Goal: Information Seeking & Learning: Learn about a topic

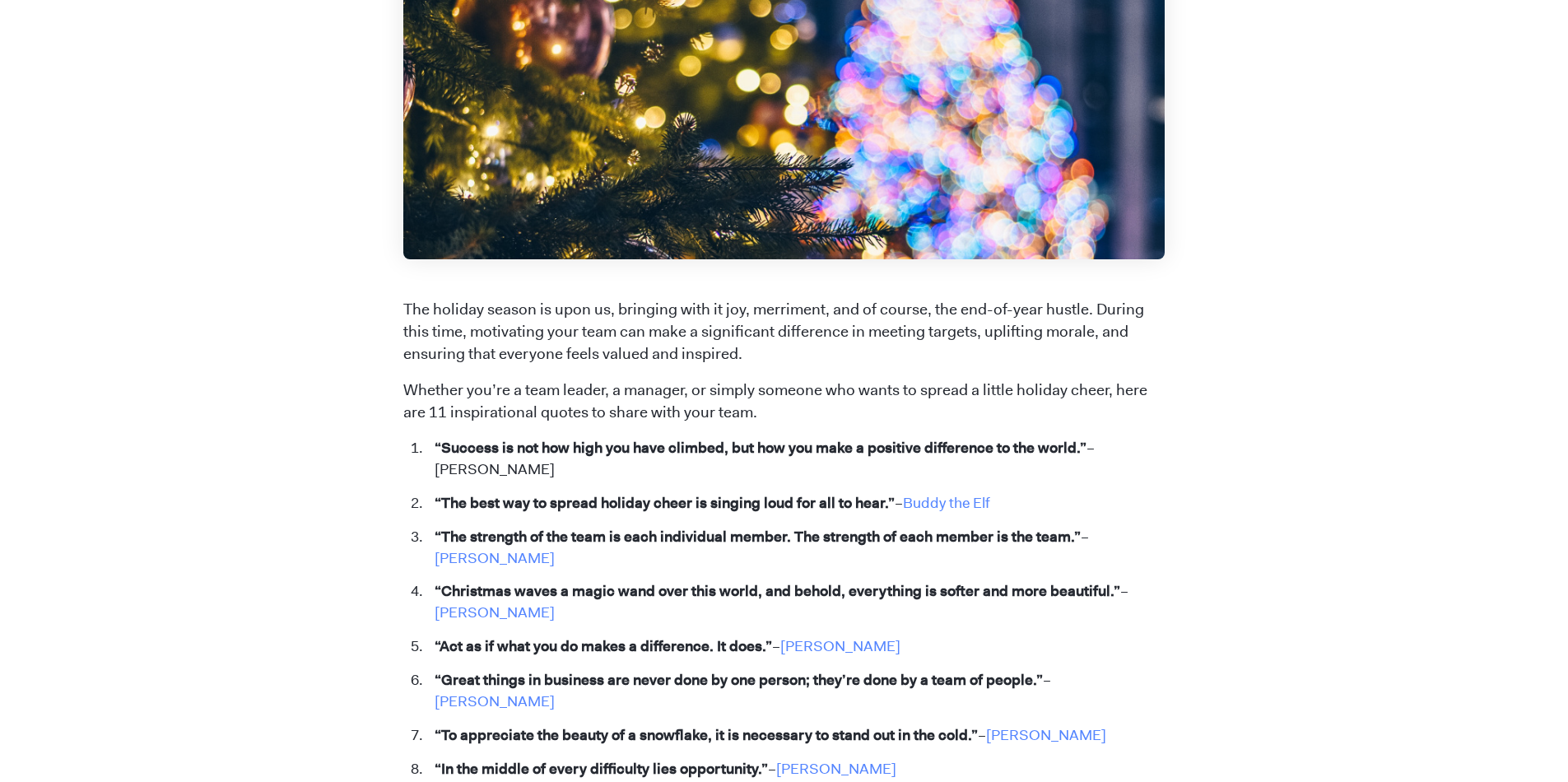
scroll to position [593, 0]
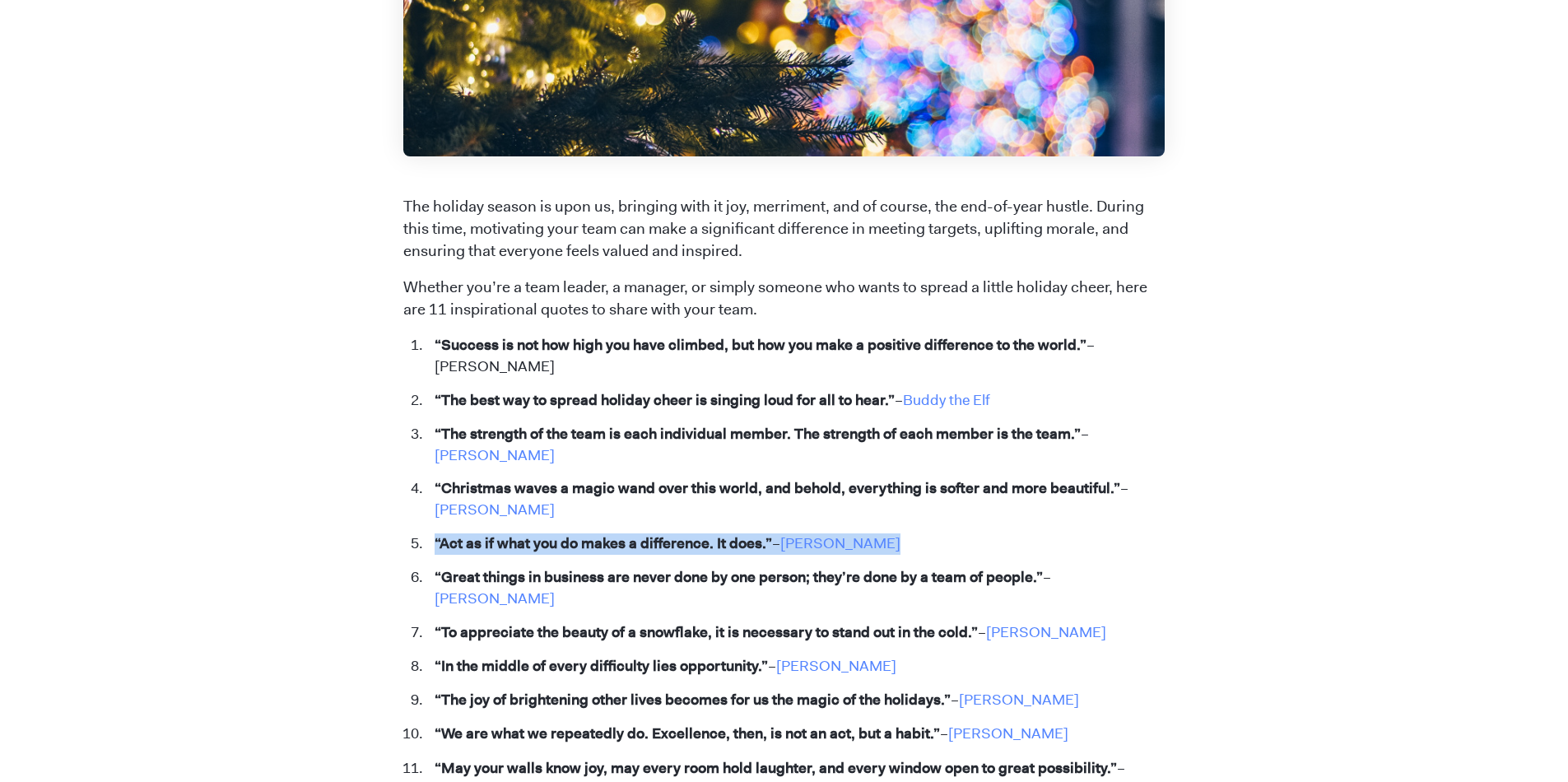
drag, startPoint x: 435, startPoint y: 545, endPoint x: 918, endPoint y: 550, distance: 483.0
click at [918, 550] on li "“Act as if what you do makes a difference. It does.” – [PERSON_NAME]" at bounding box center [795, 544] width 738 height 22
copy li "“Act as if what you do makes a difference. It does.” – [PERSON_NAME]"
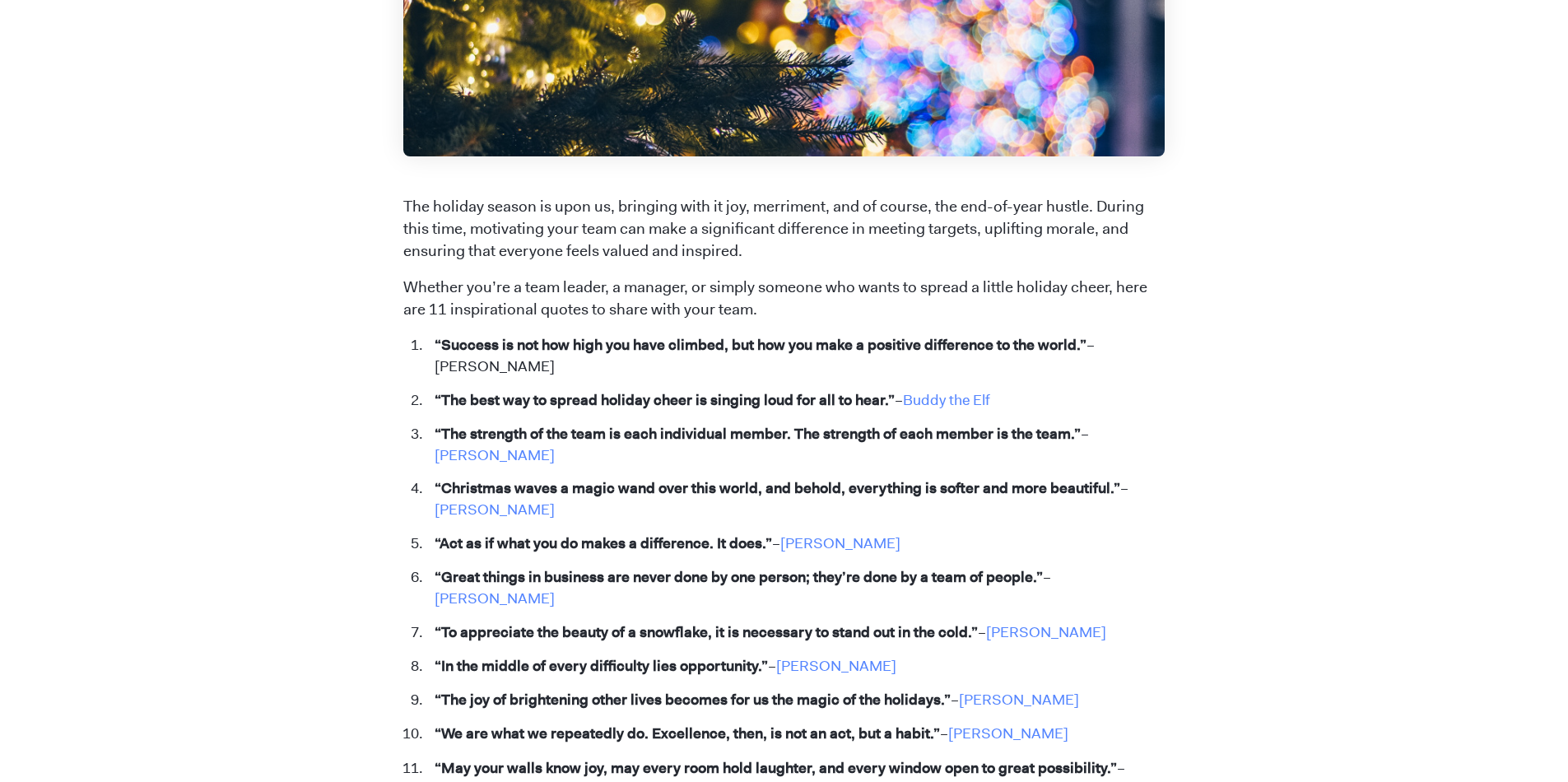
click at [507, 578] on strong "“Great things in business are never done by one person; they’re done by a team …" at bounding box center [739, 577] width 609 height 20
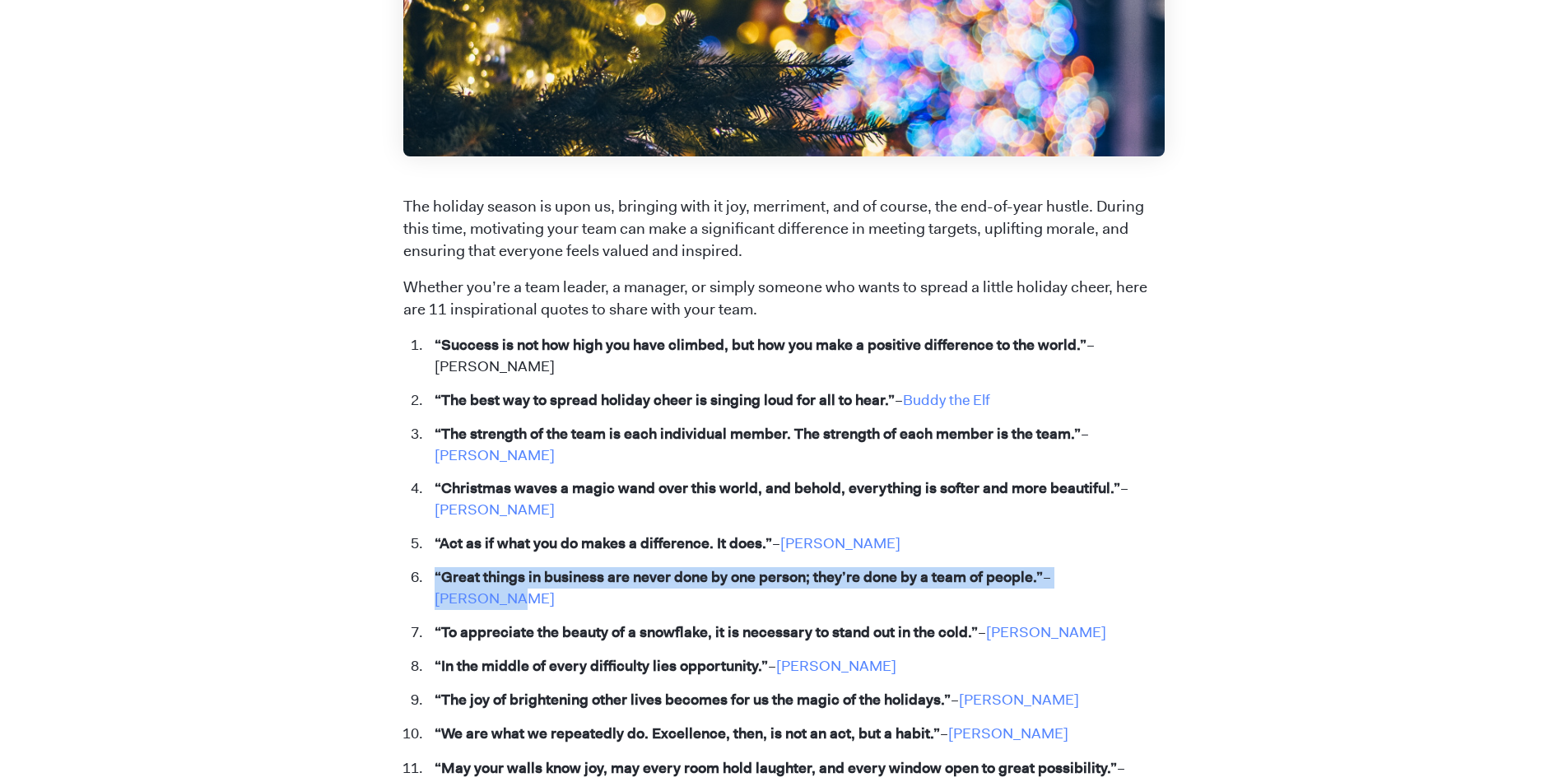
drag, startPoint x: 435, startPoint y: 577, endPoint x: 1151, endPoint y: 572, distance: 716.0
click at [1151, 572] on li "“Great things in business are never done by one person; they’re done by a team …" at bounding box center [795, 588] width 738 height 43
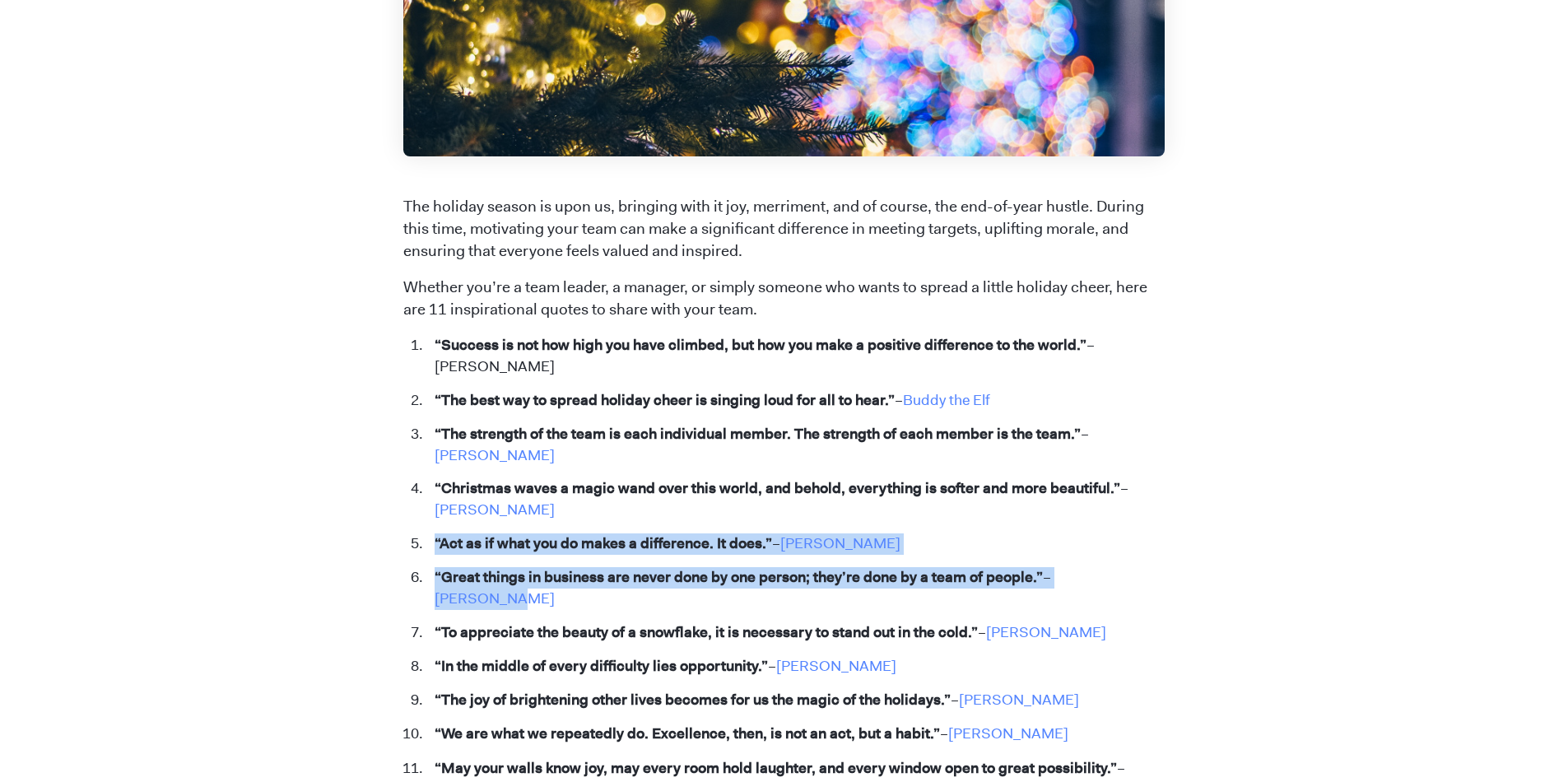
drag, startPoint x: 435, startPoint y: 540, endPoint x: 1152, endPoint y: 571, distance: 717.7
click at [1152, 571] on ol "“Success is not how high you have climbed, but how you make a positive differen…" at bounding box center [784, 540] width 761 height 410
copy ol "“Act as if what you do makes a difference. It does.” – [PERSON_NAME] “Great thi…"
click at [468, 555] on ol "“Success is not how high you have climbed, but how you make a positive differen…" at bounding box center [784, 540] width 761 height 410
click at [440, 547] on strong "“Act as if what you do makes a difference. It does.”" at bounding box center [603, 543] width 337 height 20
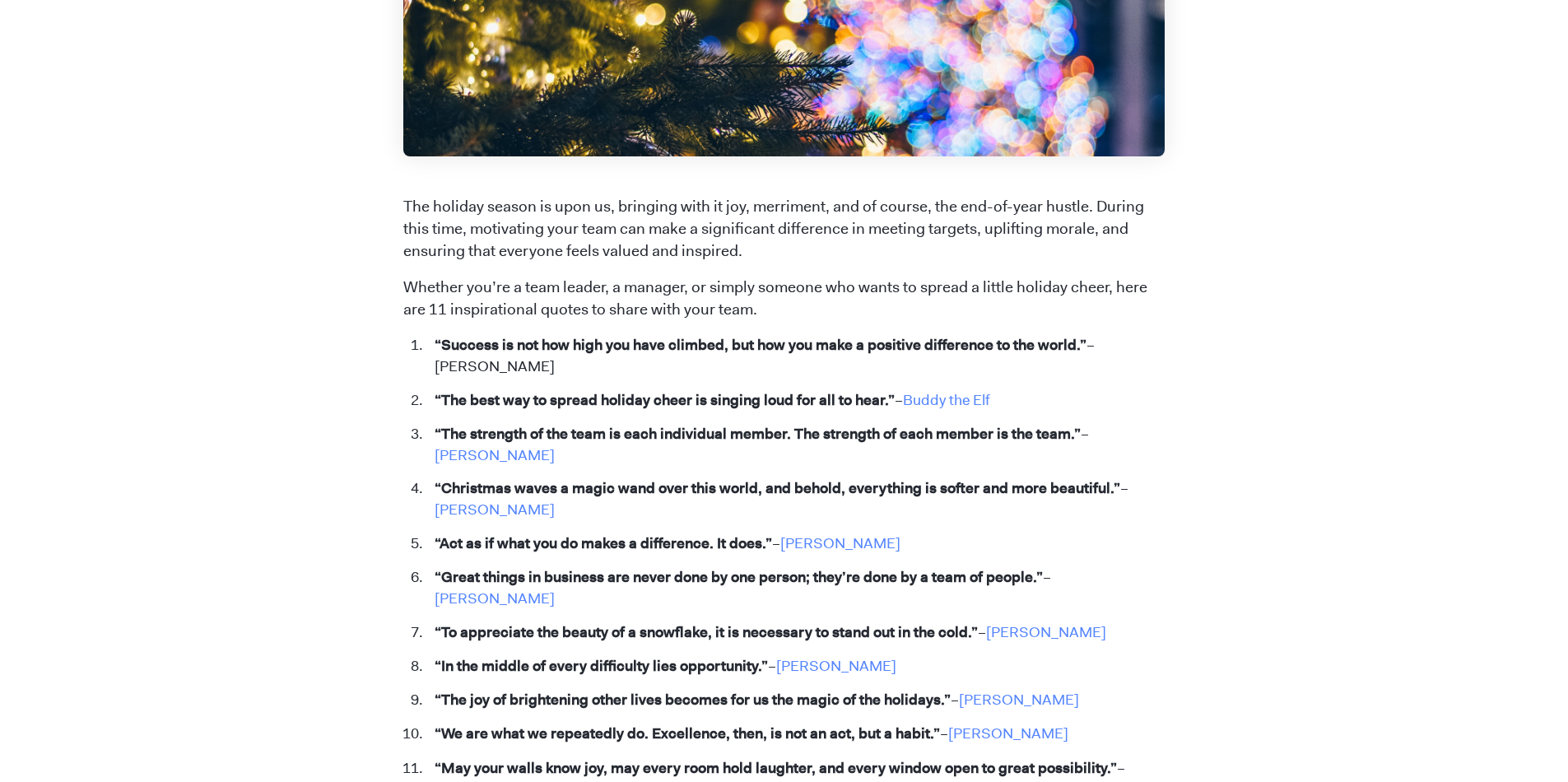
drag, startPoint x: 436, startPoint y: 541, endPoint x: 930, endPoint y: 652, distance: 506.3
click at [930, 652] on ol "“Success is not how high you have climbed, but how you make a positive differen…" at bounding box center [784, 540] width 761 height 410
copy ol "“Act as if what you do makes a difference. It does.” – [PERSON_NAME] “Great thi…"
